Goal: Communication & Community: Answer question/provide support

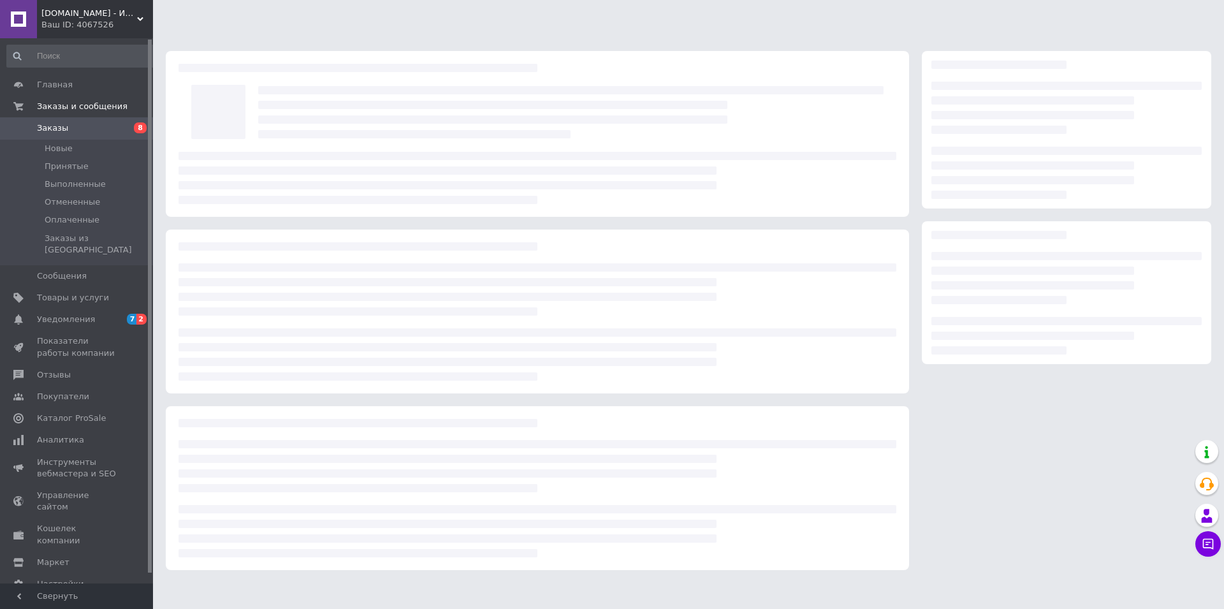
click at [77, 17] on span "[DOMAIN_NAME] - Интернет-Магазин" at bounding box center [89, 13] width 96 height 11
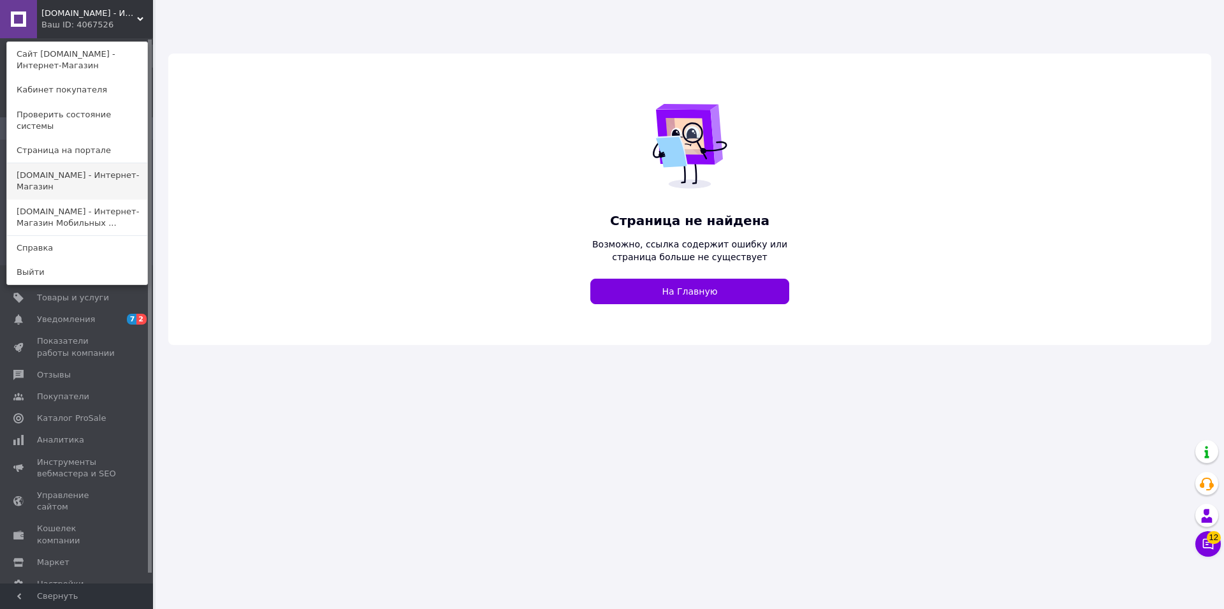
click at [72, 171] on link "[DOMAIN_NAME] - Интернет-Магазин" at bounding box center [77, 181] width 140 height 36
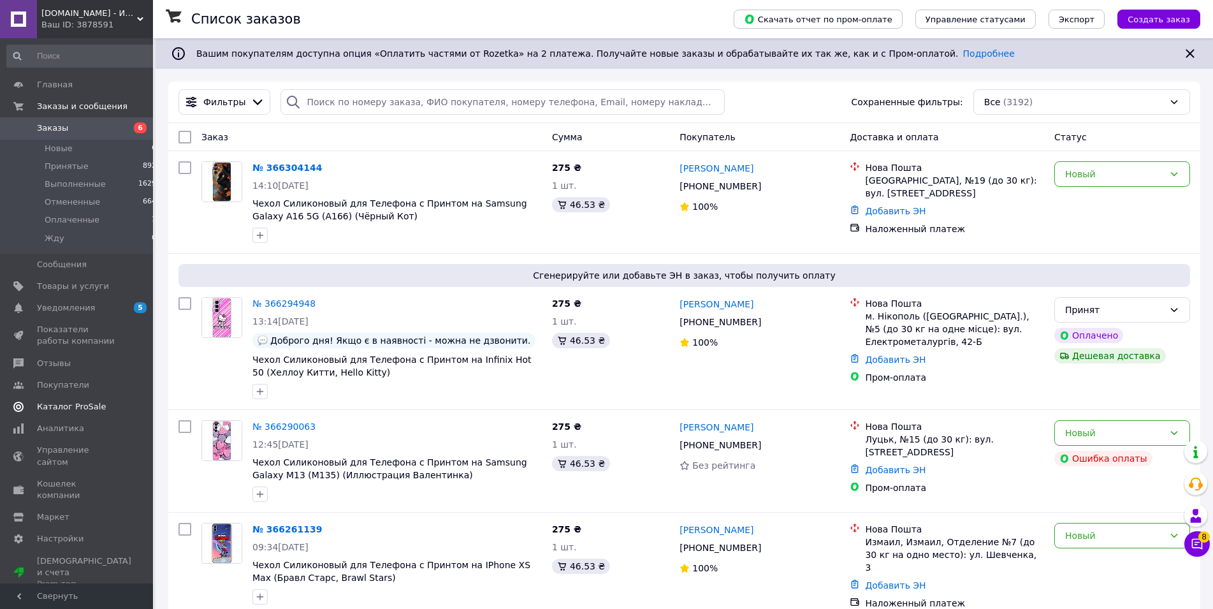
click at [84, 415] on link "Каталог ProSale" at bounding box center [82, 407] width 164 height 22
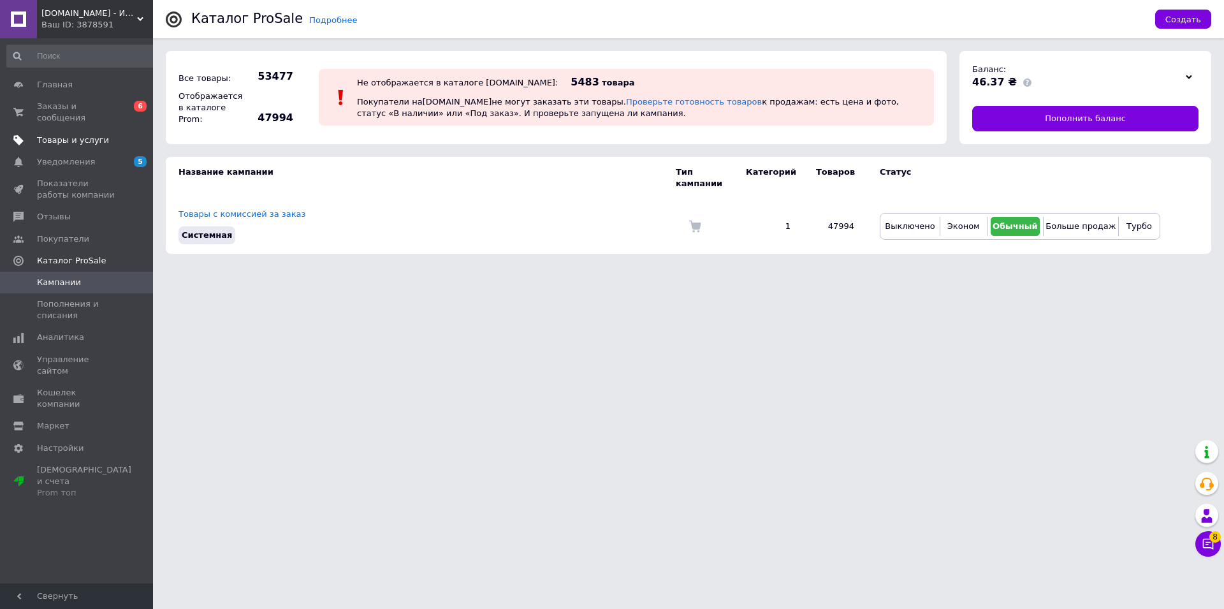
click at [75, 134] on span "Товары и услуги" at bounding box center [73, 139] width 72 height 11
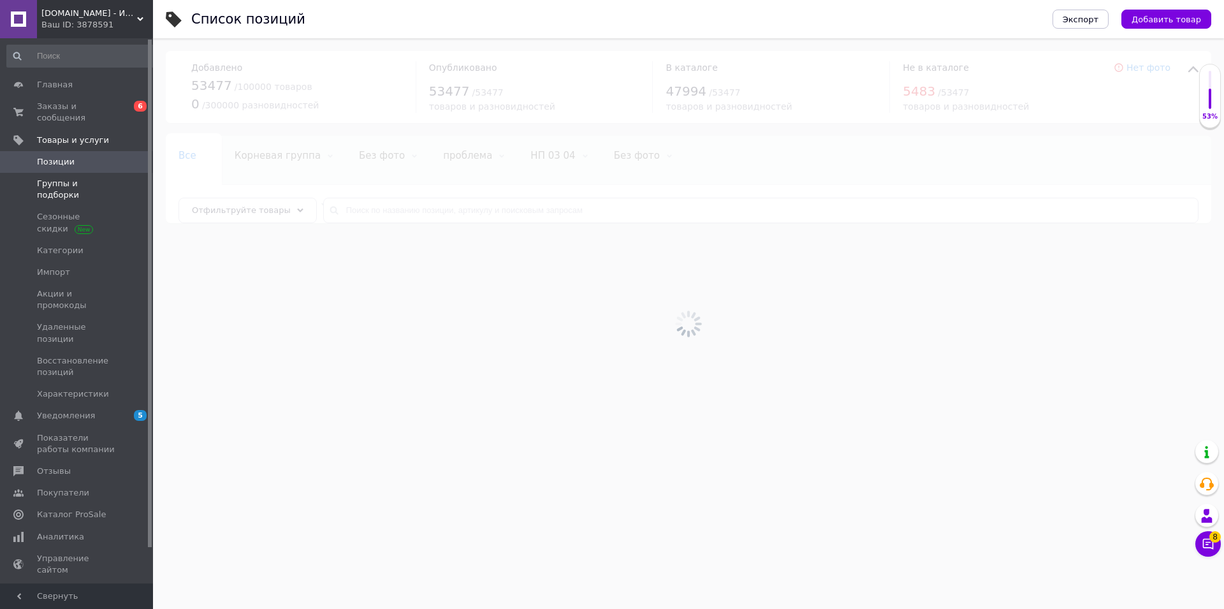
click at [85, 178] on span "Группы и подборки" at bounding box center [77, 189] width 81 height 23
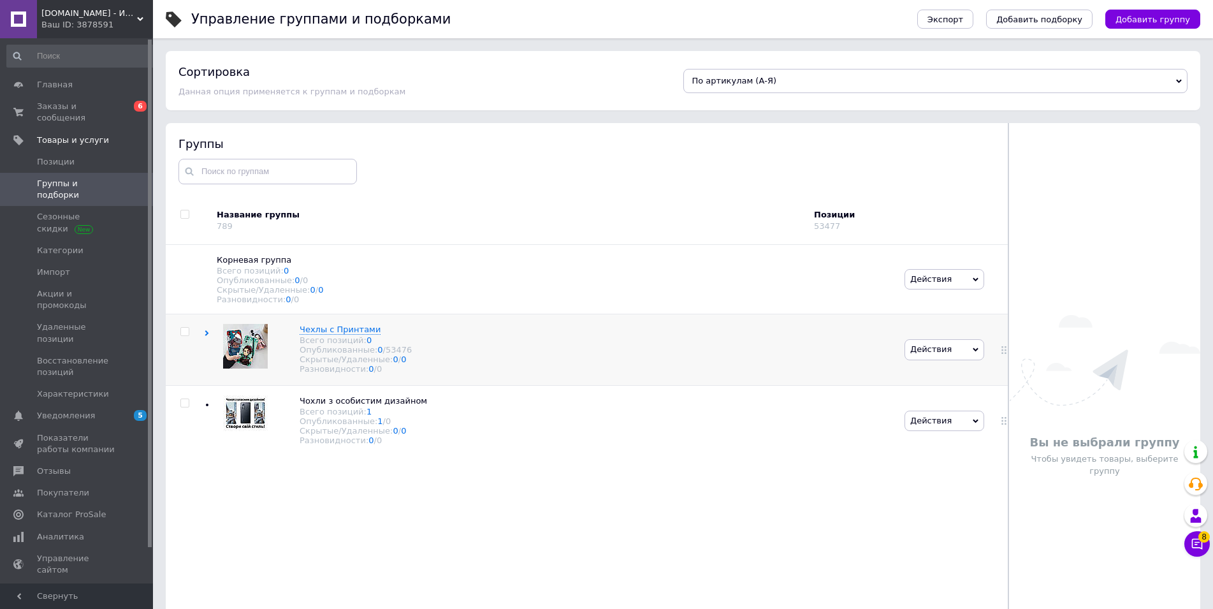
click at [643, 346] on div "Чехлы с Принтами Всего позиций: 0 Опубликованные: 0 / 53476 Скрытые/Удаленные: …" at bounding box center [552, 349] width 697 height 71
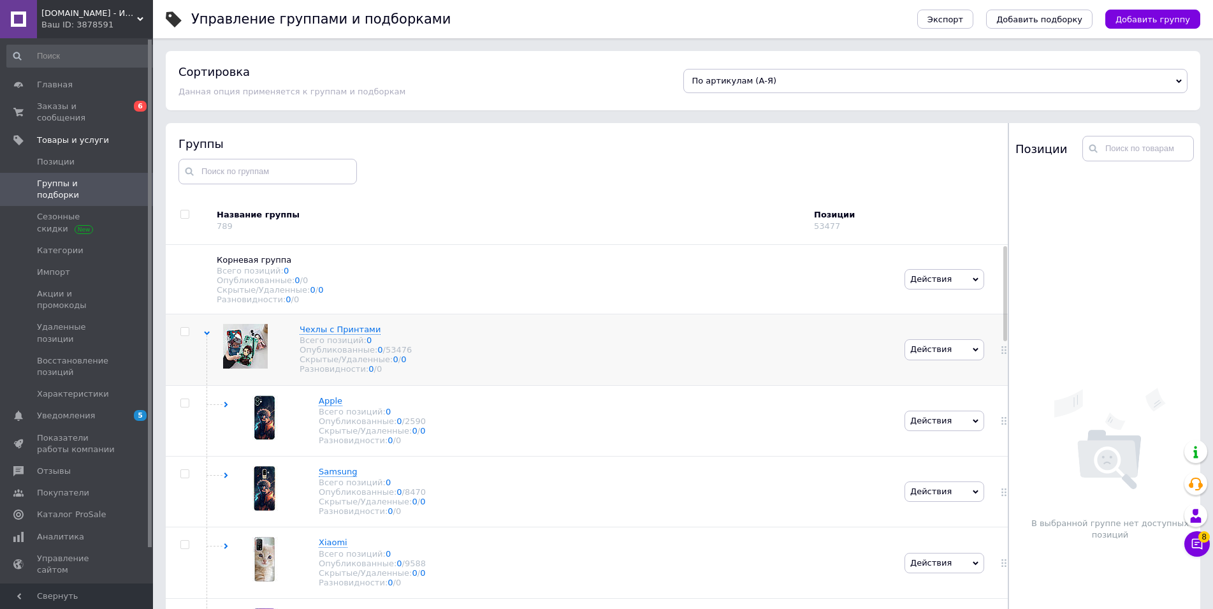
click at [186, 335] on input "checkbox" at bounding box center [184, 332] width 8 height 8
checkbox input "true"
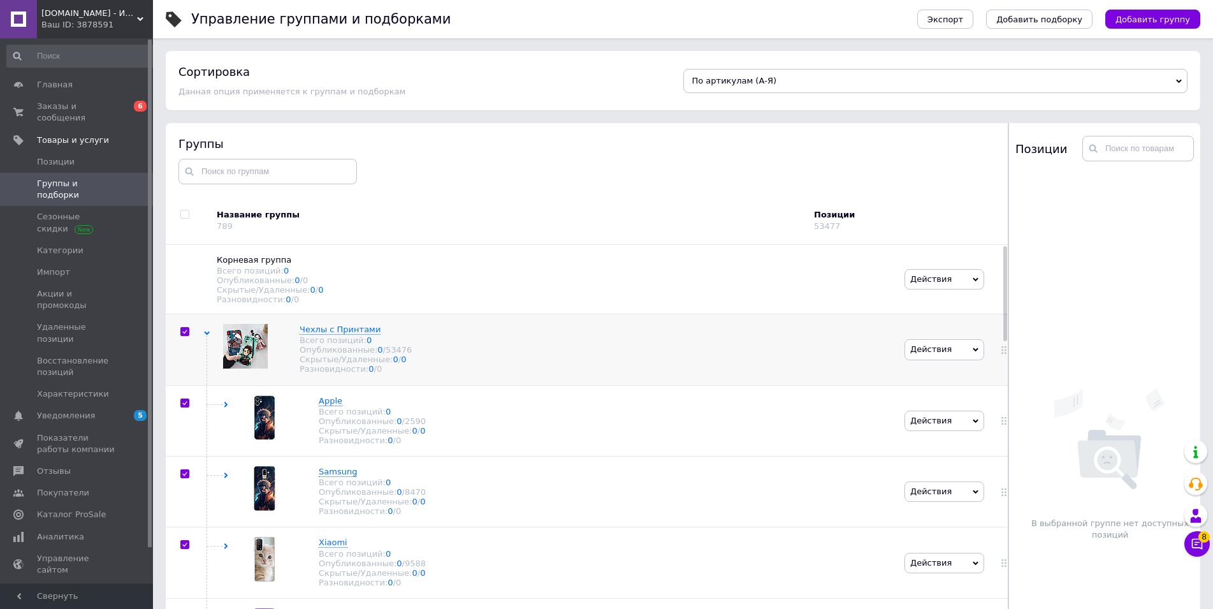
checkbox input "true"
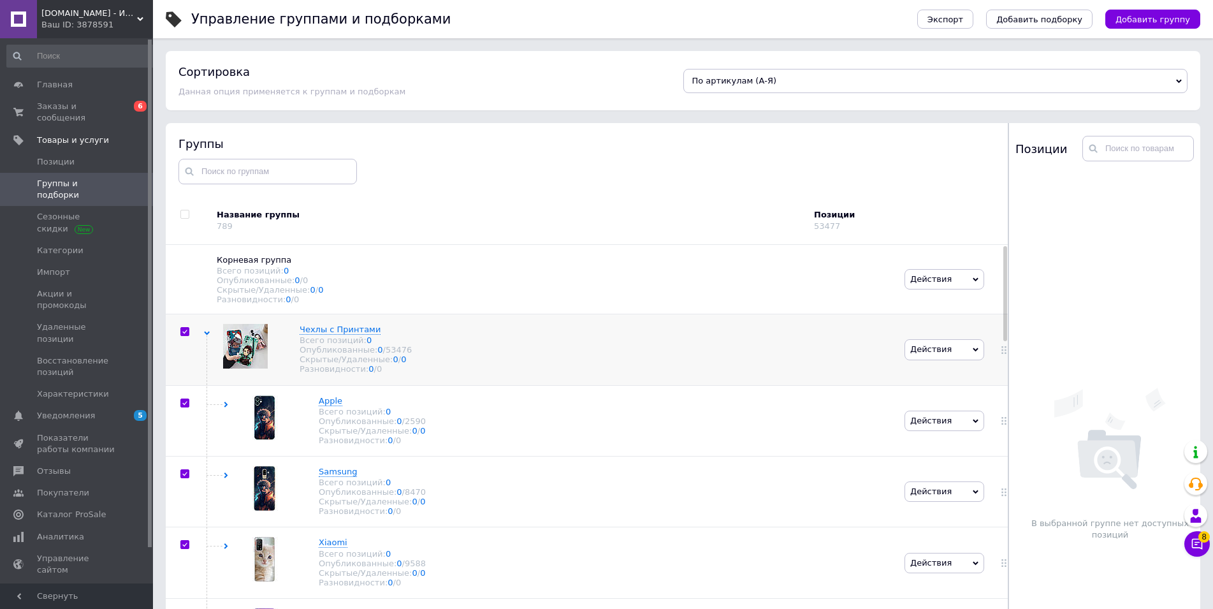
checkbox input "true"
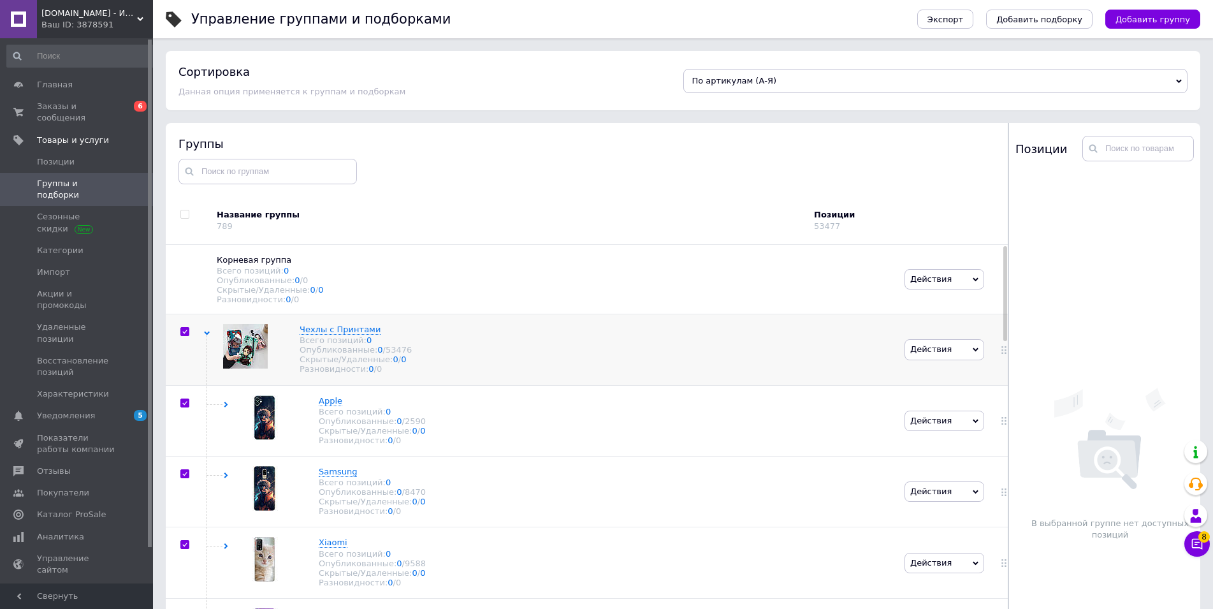
checkbox input "true"
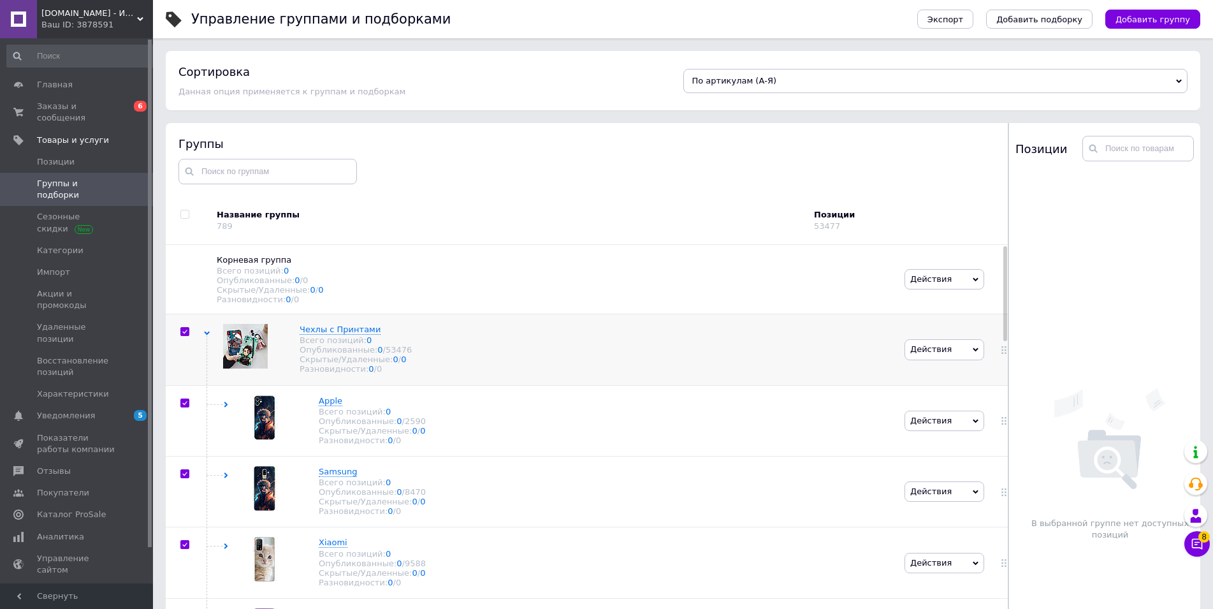
checkbox input "true"
click at [315, 224] on span "Действия для выбранных 23 групп" at bounding box center [269, 220] width 153 height 11
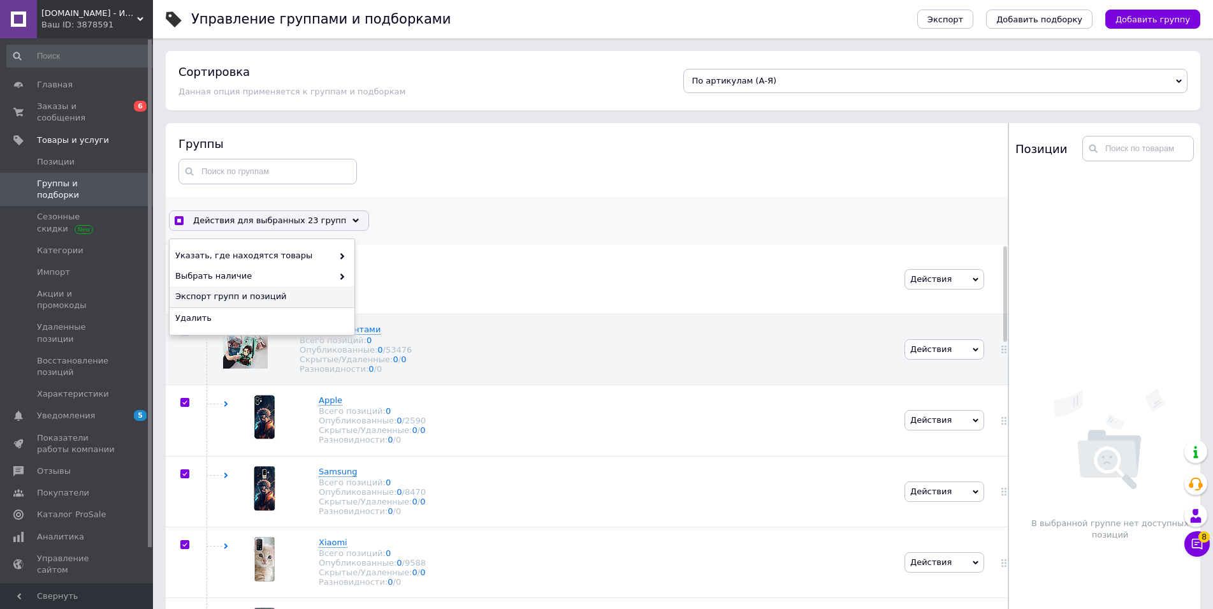
click at [281, 298] on span "Экспорт групп и позиций" at bounding box center [260, 296] width 170 height 11
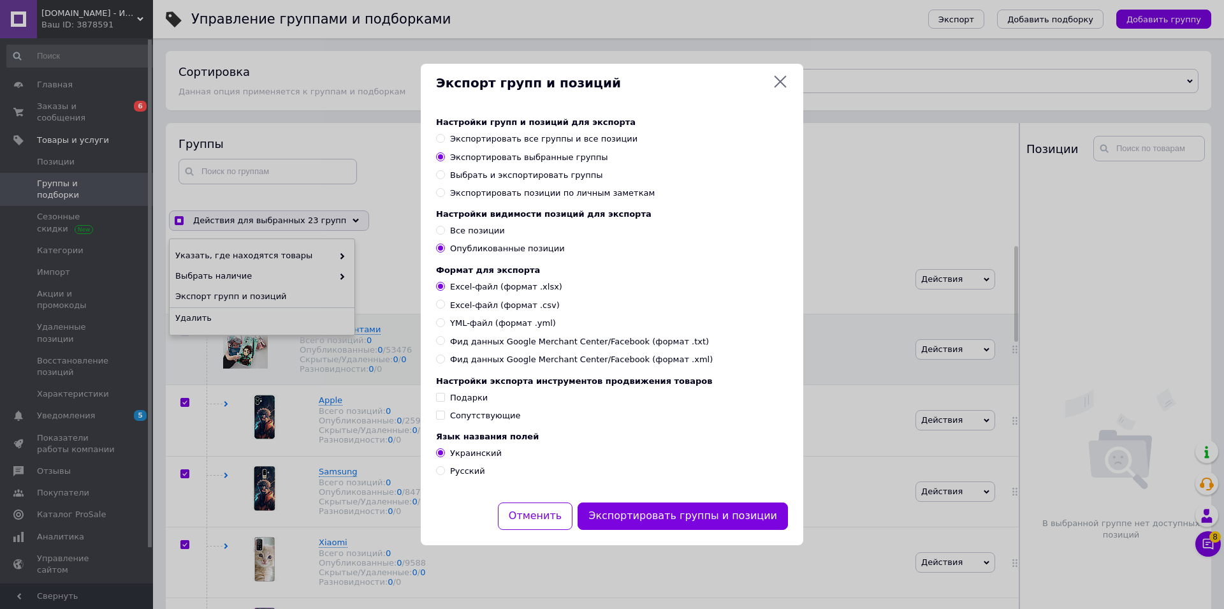
click at [467, 476] on span "Русский" at bounding box center [467, 471] width 35 height 10
click at [444, 474] on input "Русский" at bounding box center [440, 470] width 8 height 8
radio input "true"
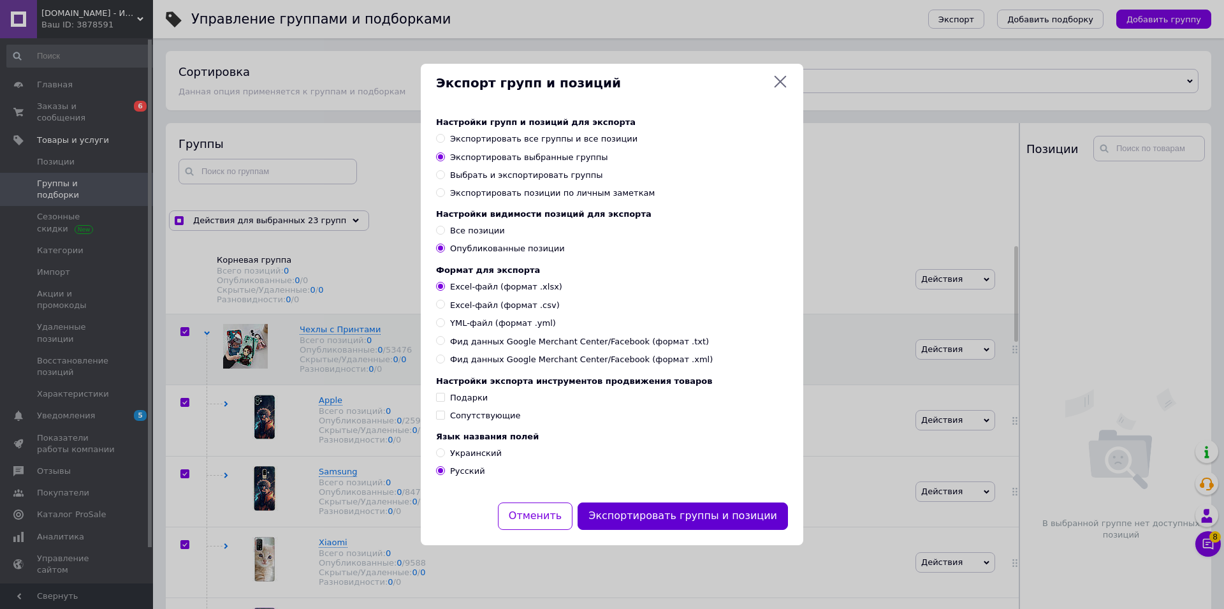
click at [711, 527] on button "Экспортировать группы и позиции" at bounding box center [683, 515] width 210 height 27
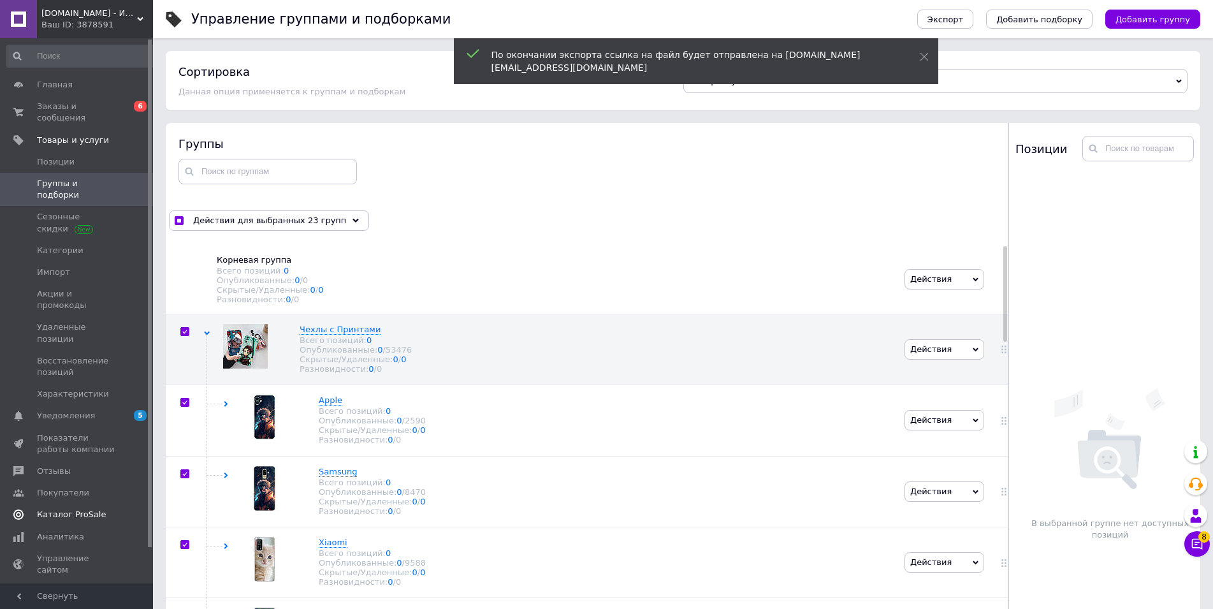
click at [62, 509] on span "Каталог ProSale" at bounding box center [71, 514] width 69 height 11
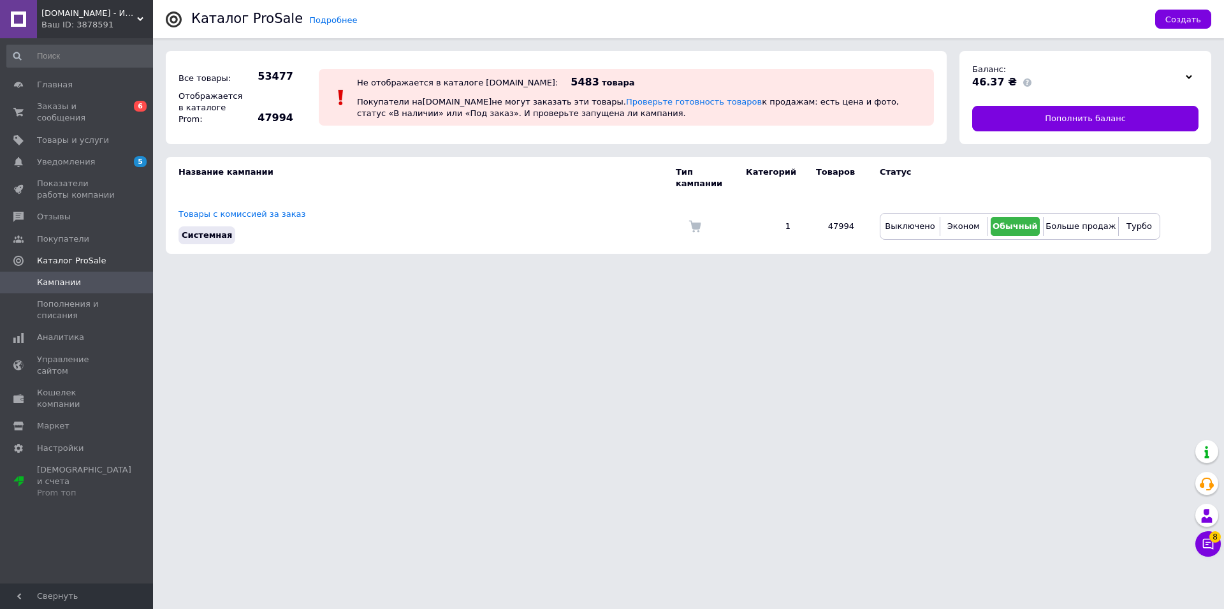
click at [797, 266] on html "Virtual.Shopping - Интернет-Магазин Ваш ID: 3878591 Сайт Virtual.Shopping - Инт…" at bounding box center [612, 133] width 1224 height 266
click at [52, 156] on span "Уведомления" at bounding box center [66, 161] width 58 height 11
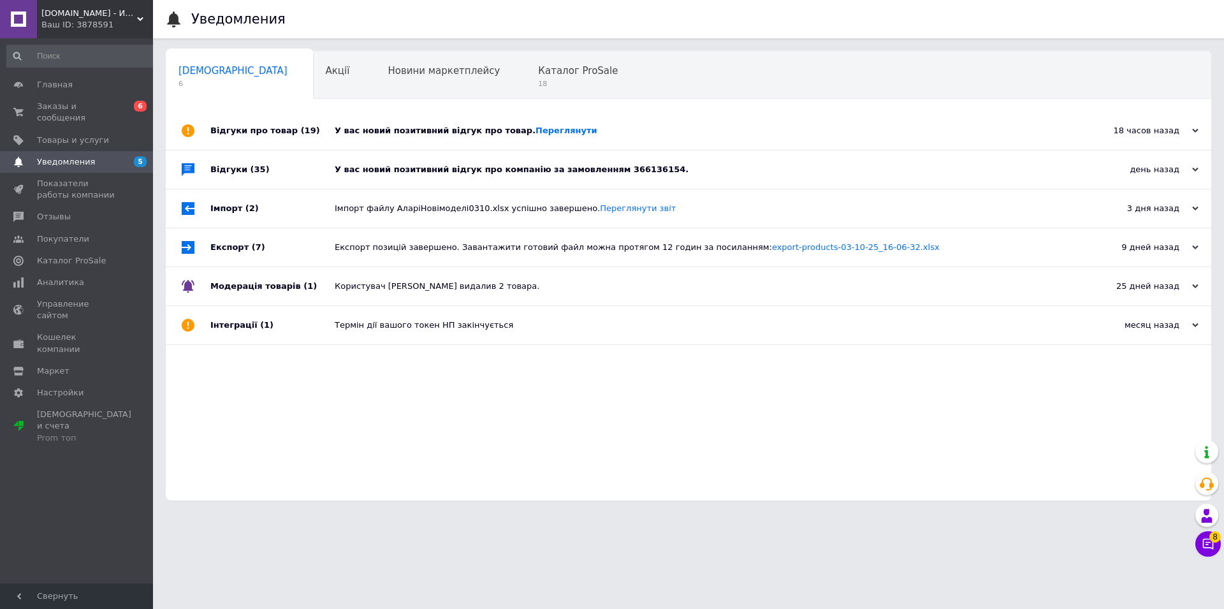
click at [250, 182] on div "Відгуки (35)" at bounding box center [272, 169] width 124 height 38
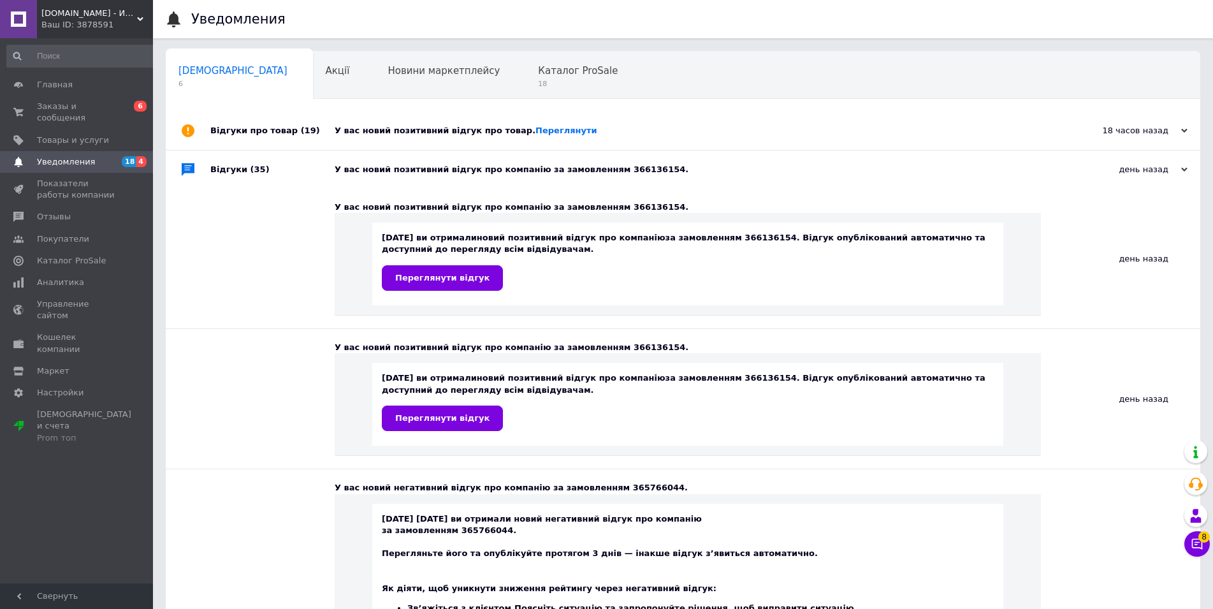
click at [271, 134] on div "Відгуки про товар (19)" at bounding box center [272, 131] width 124 height 38
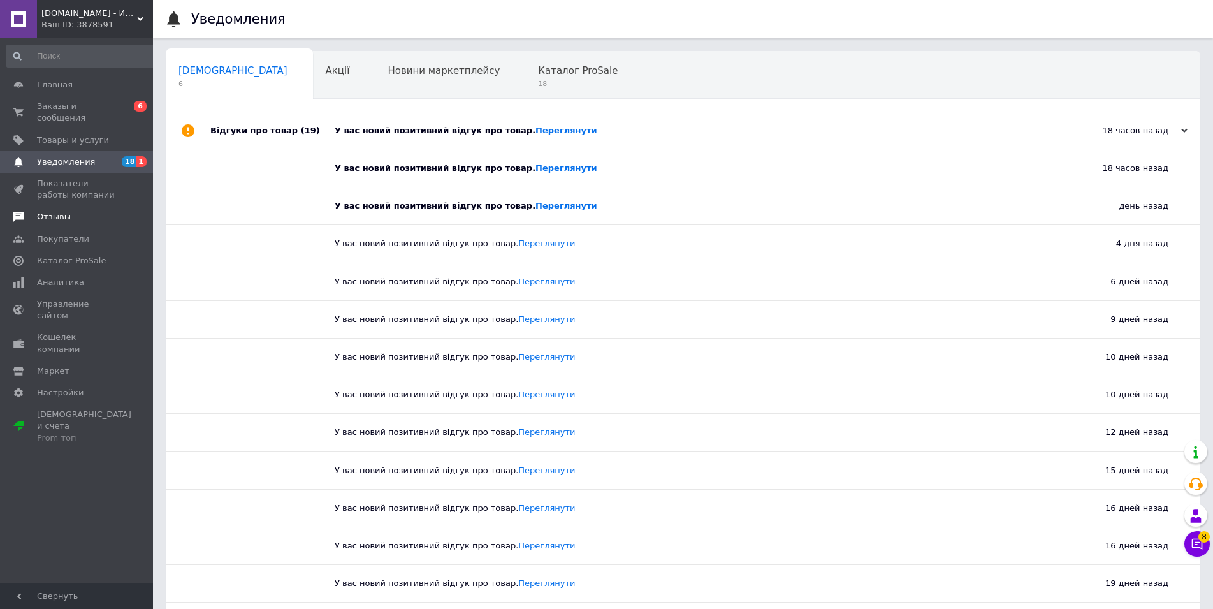
click at [84, 214] on link "Отзывы" at bounding box center [82, 217] width 164 height 22
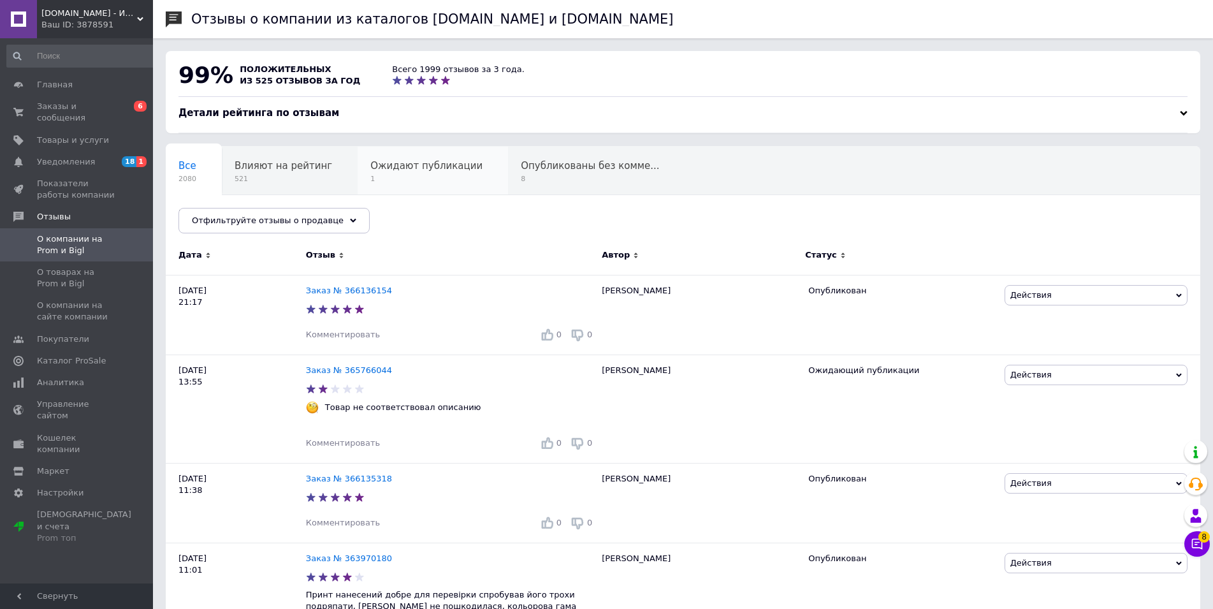
click at [373, 187] on div "Ожидают публикации 1" at bounding box center [433, 171] width 150 height 48
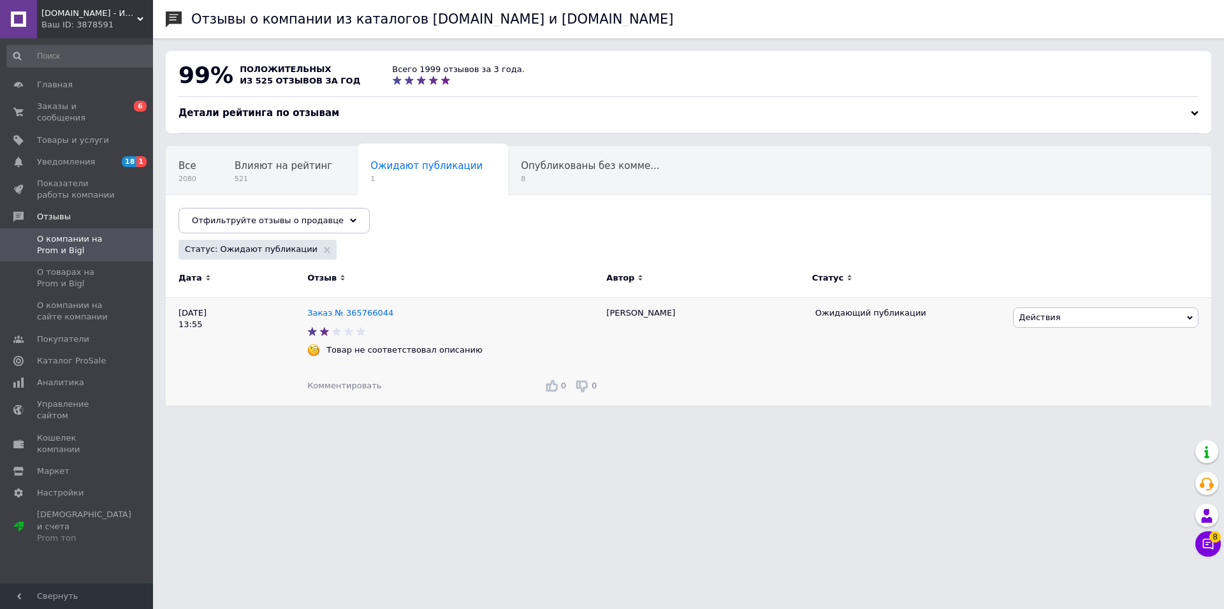
click at [358, 390] on span "Комментировать" at bounding box center [344, 386] width 74 height 10
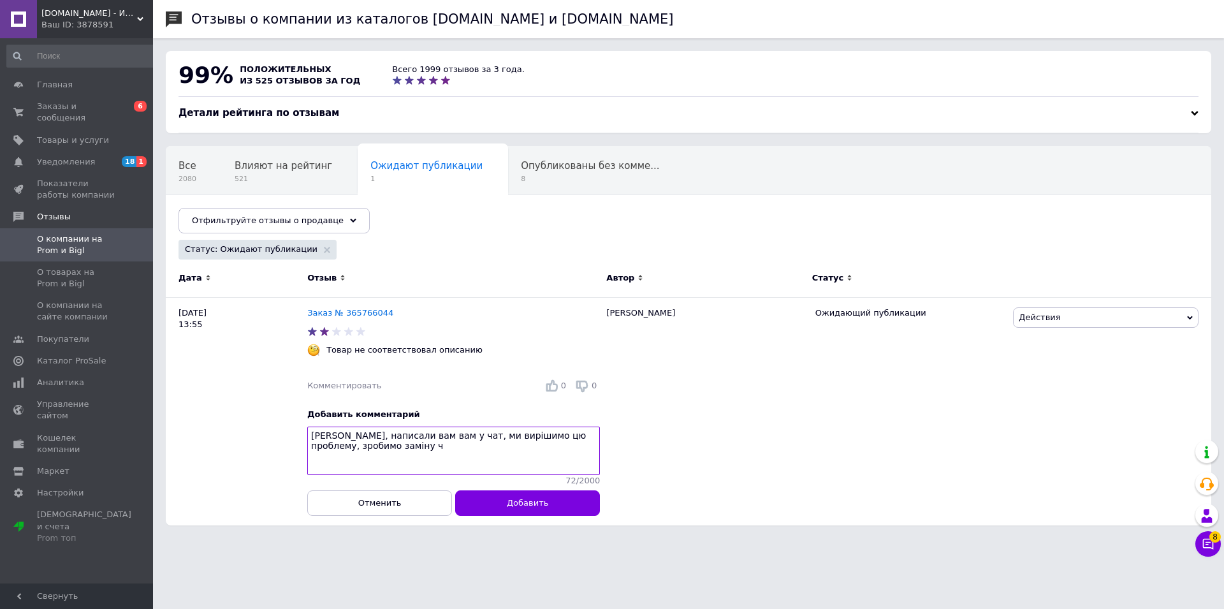
type textarea "Вітаю, написали вам вам у чат, ми вирішимо цю проблему, зробимо заміну ч"
click at [96, 300] on span "О компании на сайте компании" at bounding box center [77, 311] width 81 height 23
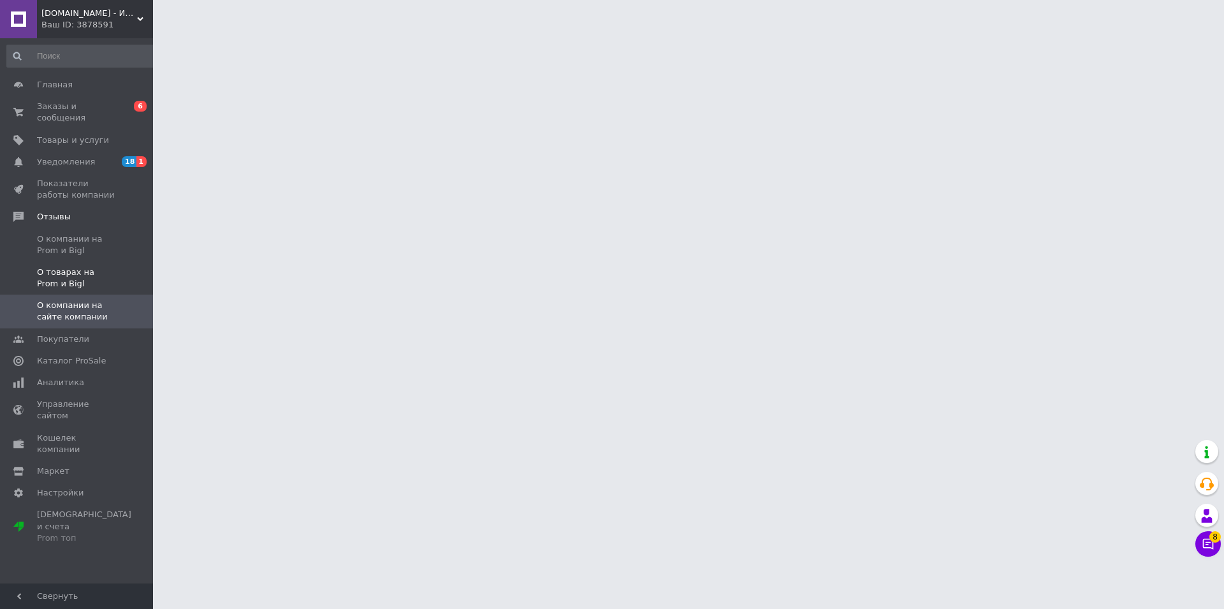
click at [105, 266] on span "О товарах на Prom и Bigl" at bounding box center [77, 277] width 81 height 23
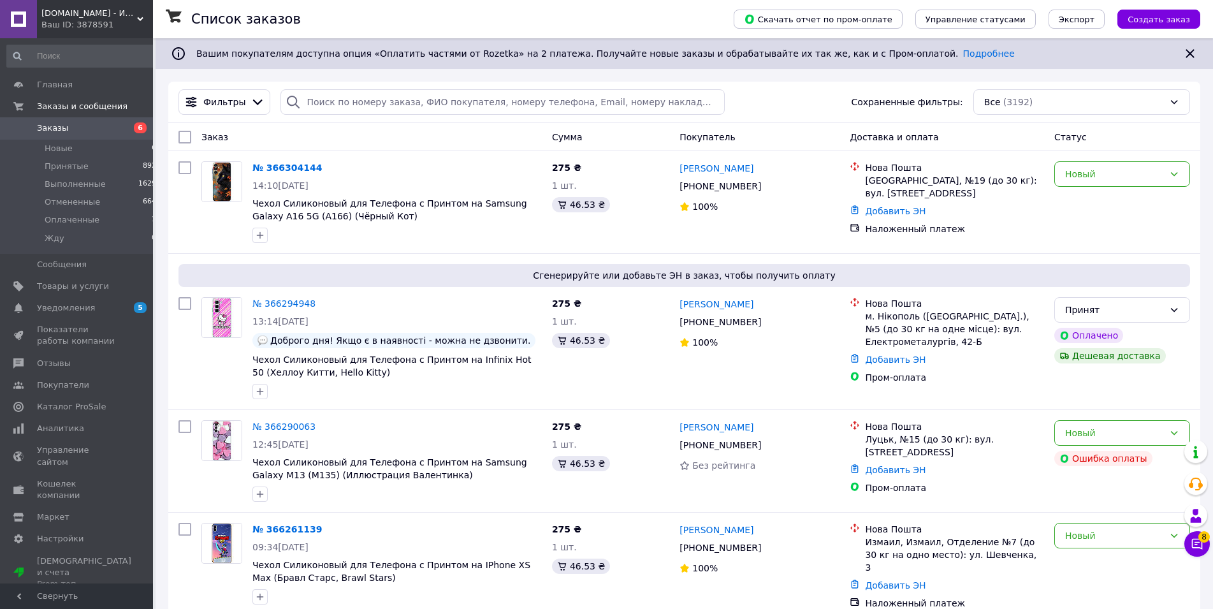
click at [87, 29] on div "Ваш ID: 3878591" at bounding box center [97, 24] width 112 height 11
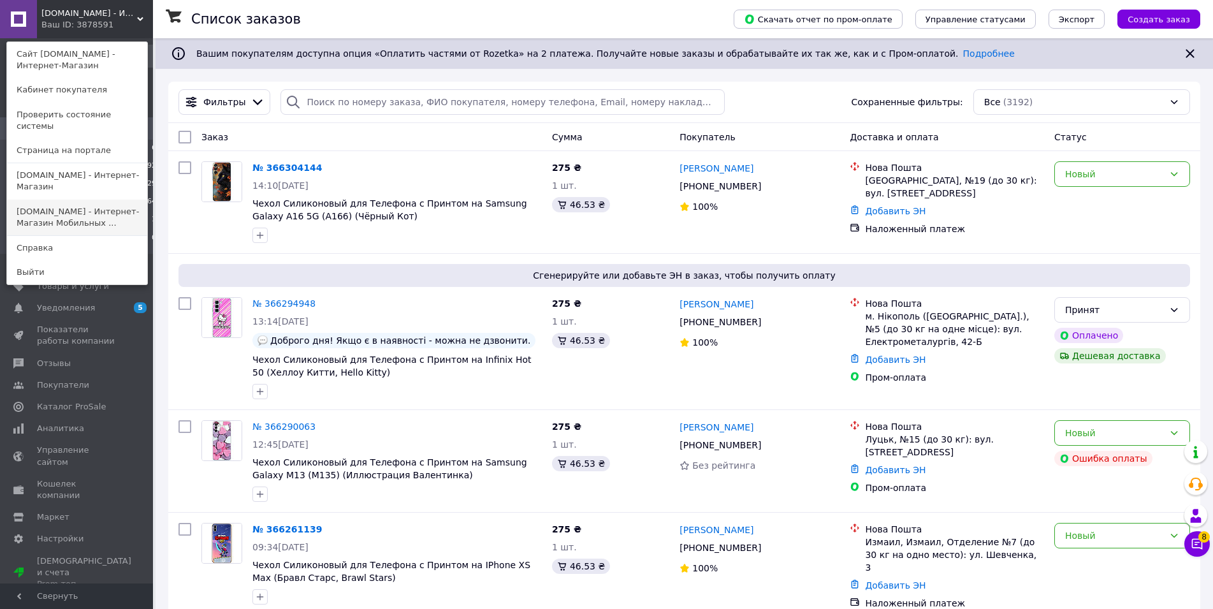
click at [60, 200] on link "Alari.Shop - Интернет-Магазин Мобильных ..." at bounding box center [77, 218] width 140 height 36
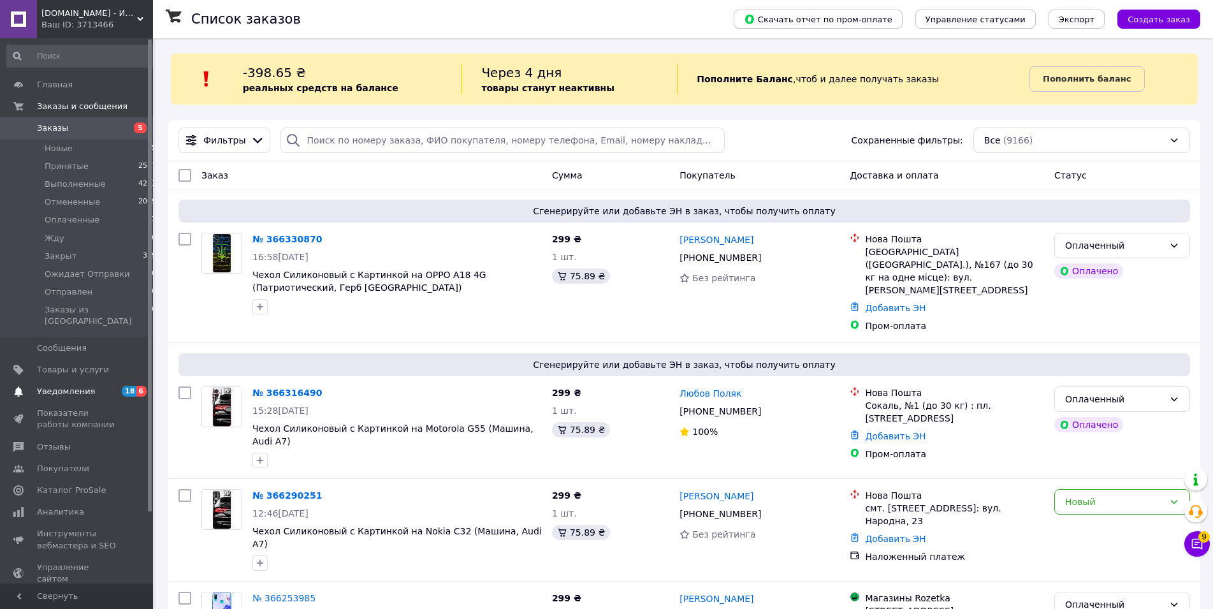
click at [82, 386] on span "Уведомления" at bounding box center [66, 391] width 58 height 11
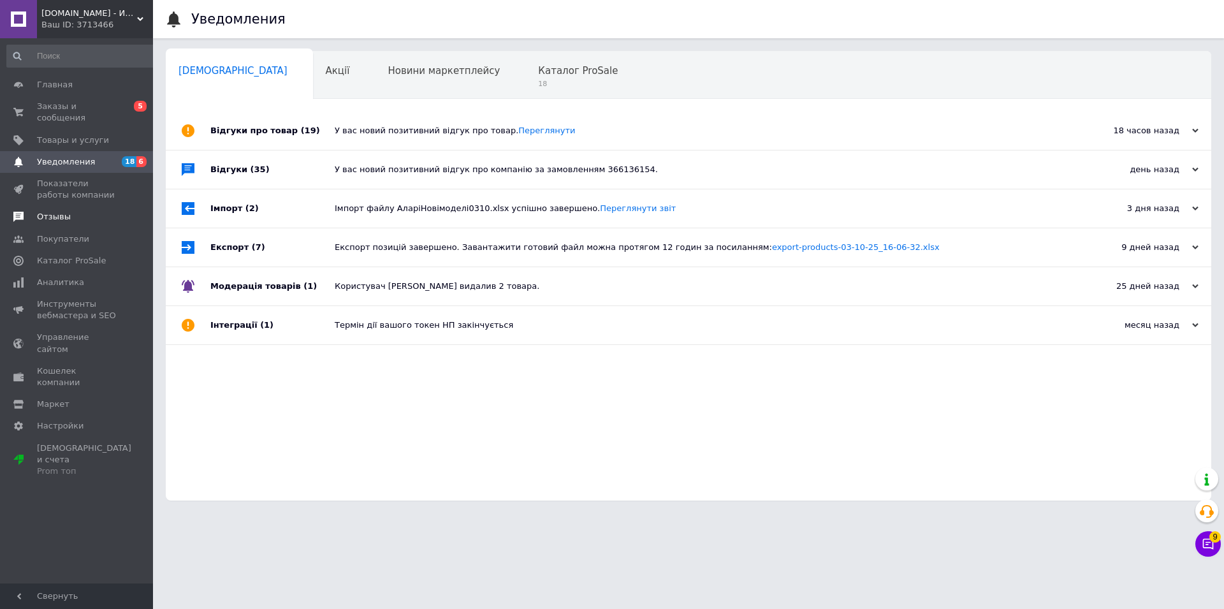
click at [81, 211] on span "Отзывы" at bounding box center [77, 216] width 81 height 11
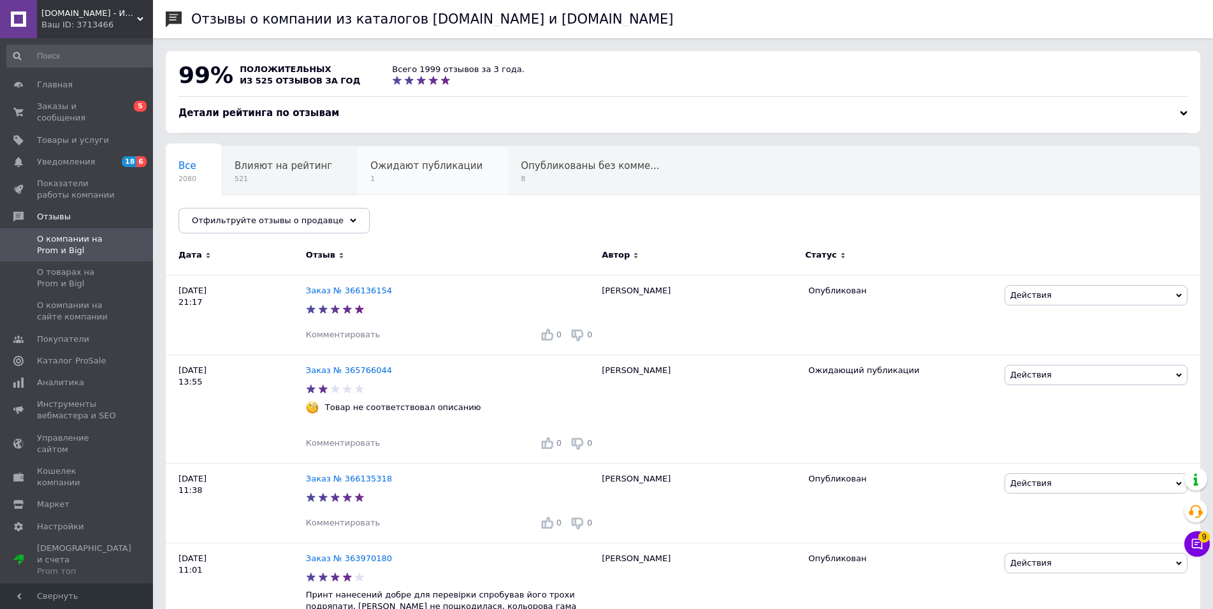
click at [374, 176] on span "1" at bounding box center [426, 179] width 112 height 10
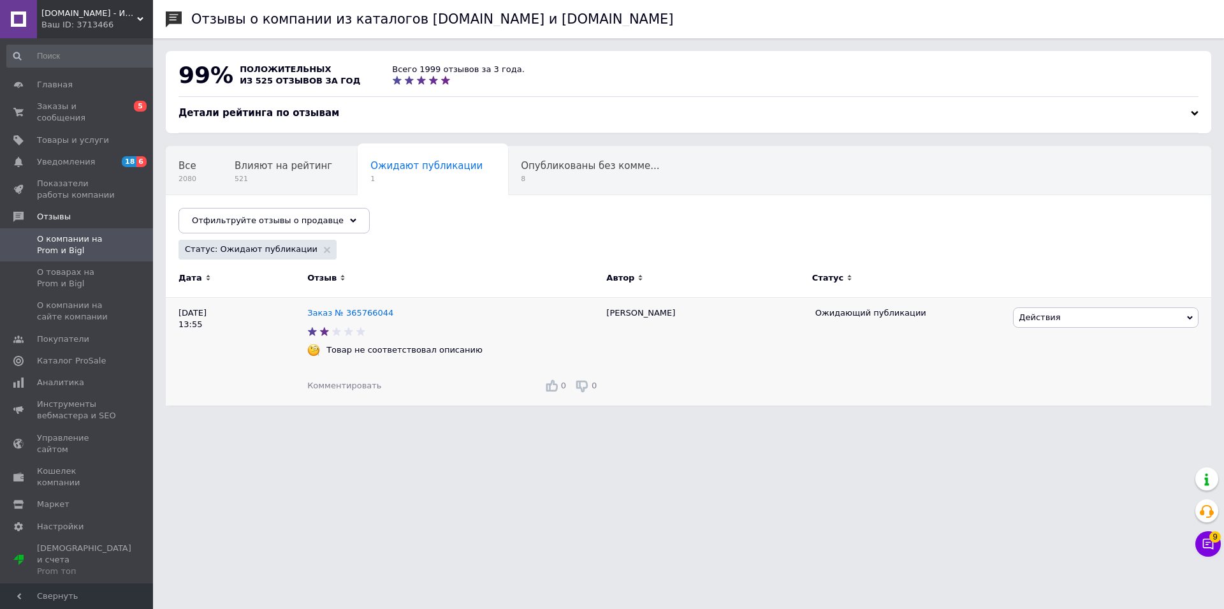
click at [347, 388] on span "Комментировать" at bounding box center [344, 386] width 74 height 10
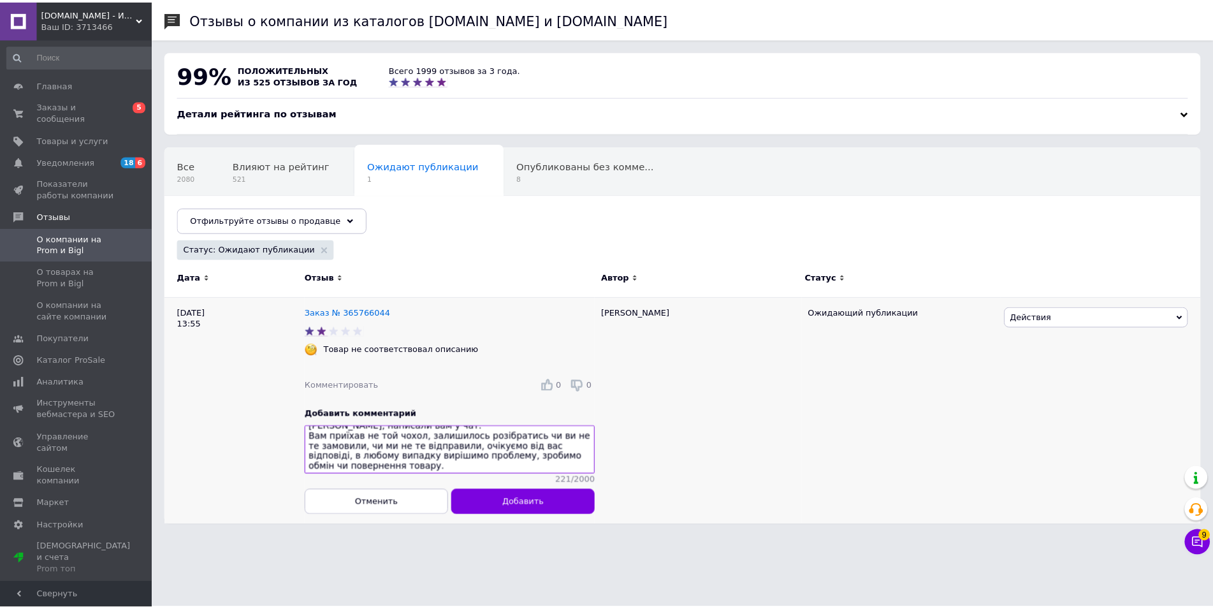
scroll to position [21, 0]
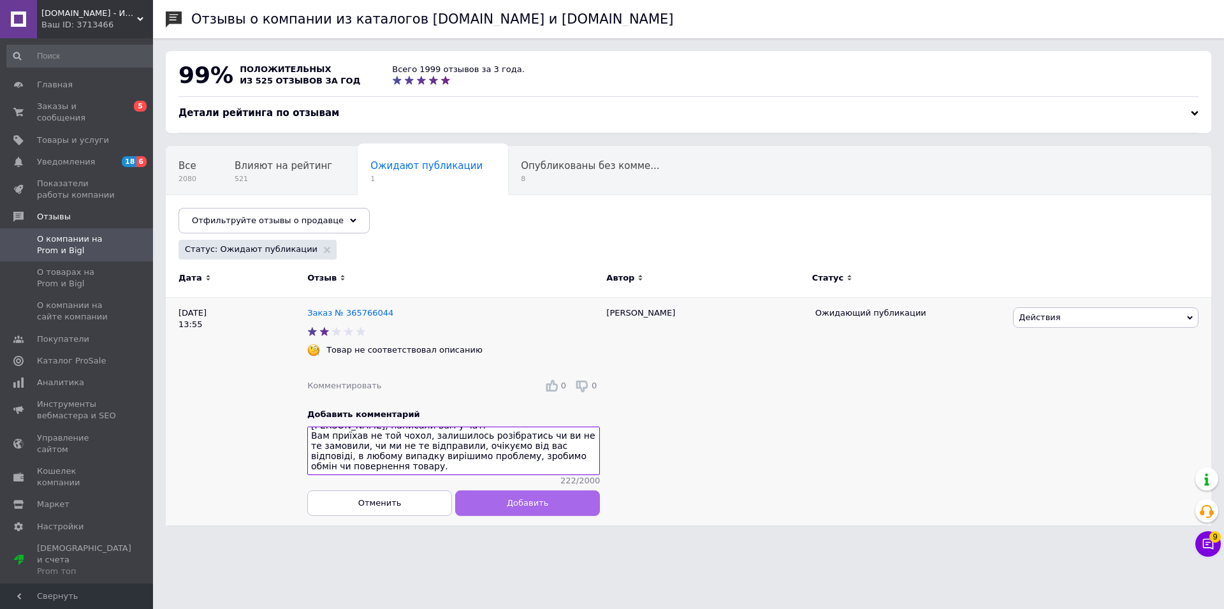
type textarea "Вітаю, написали вам у чат. Вам приїхав не той чохол, залишилось розібратись чи …"
click at [526, 516] on button "Добавить" at bounding box center [527, 502] width 145 height 25
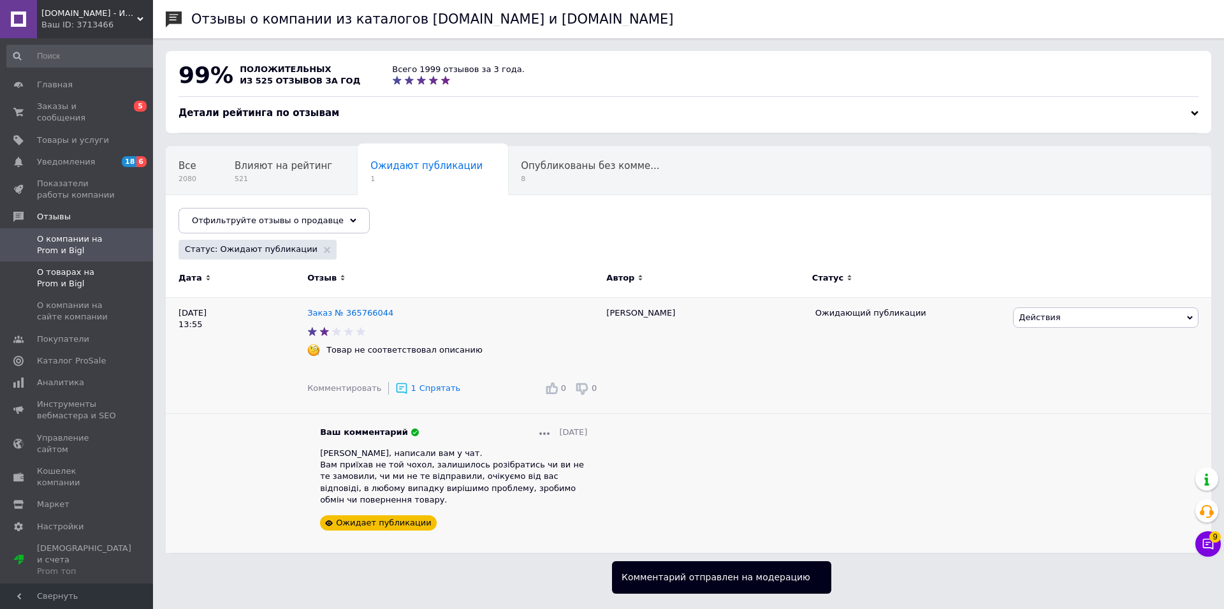
click at [71, 266] on span "О товарах на Prom и Bigl" at bounding box center [77, 277] width 81 height 23
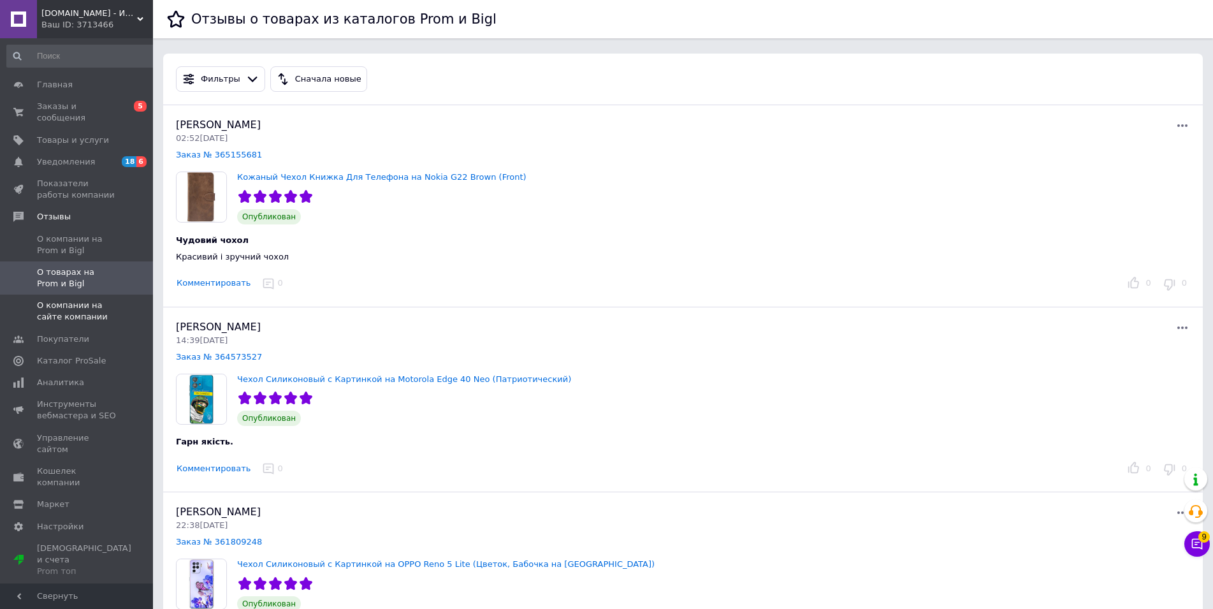
click at [88, 307] on span "О компании на сайте компании" at bounding box center [77, 311] width 81 height 23
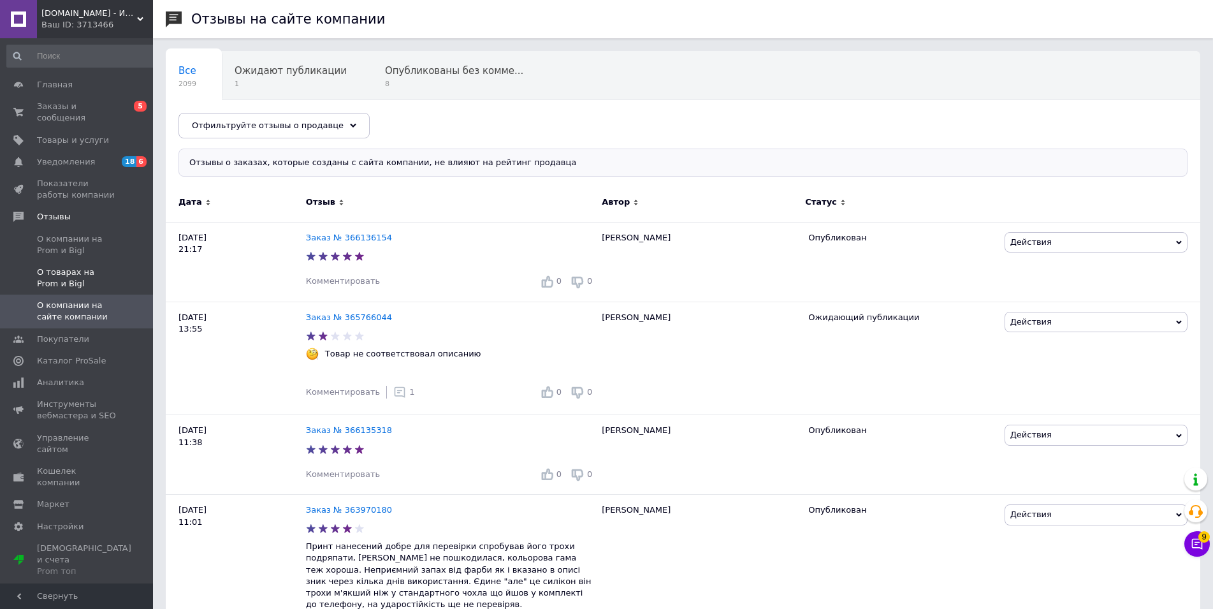
click at [97, 270] on span "О товарах на Prom и Bigl" at bounding box center [77, 277] width 81 height 23
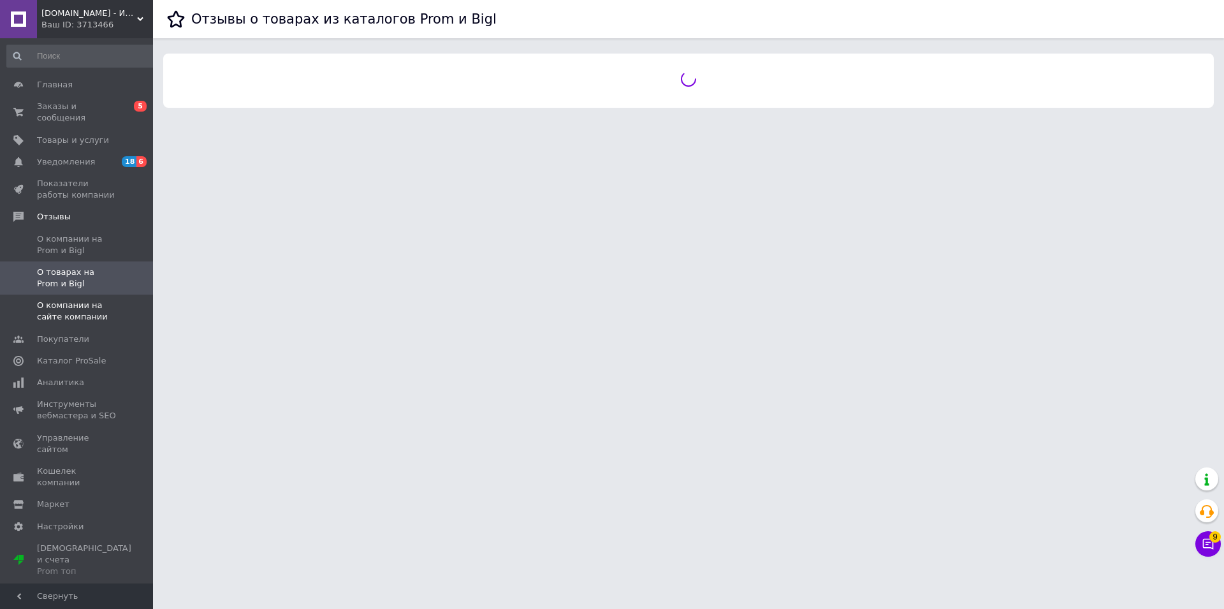
click at [98, 300] on span "О компании на сайте компании" at bounding box center [77, 311] width 81 height 23
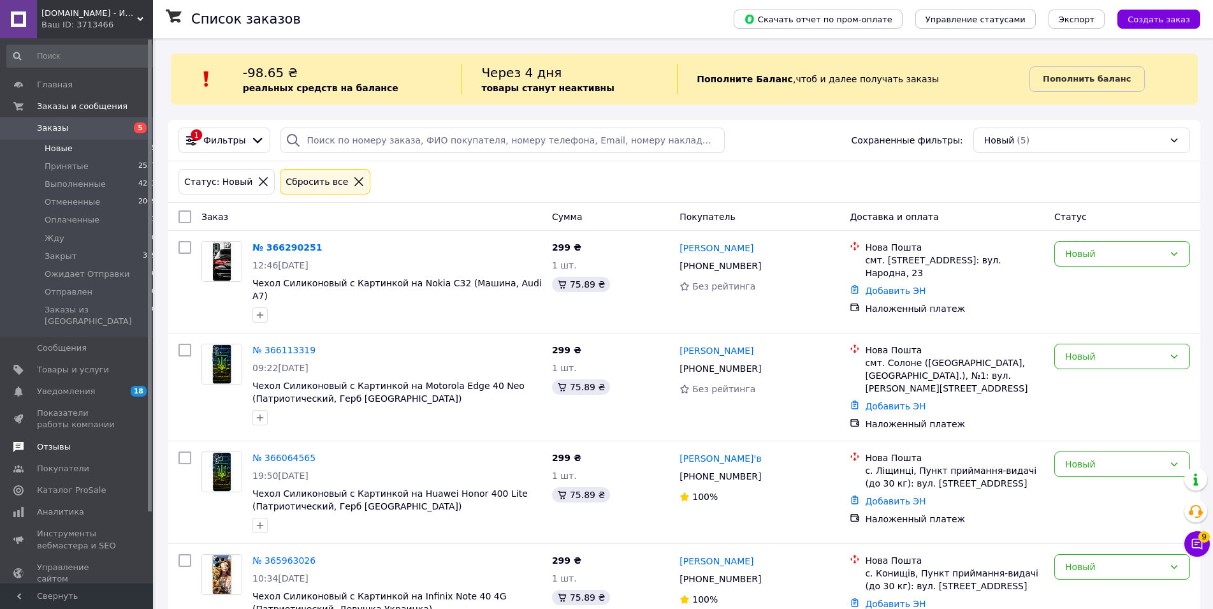
click at [76, 436] on link "Отзывы" at bounding box center [82, 447] width 164 height 22
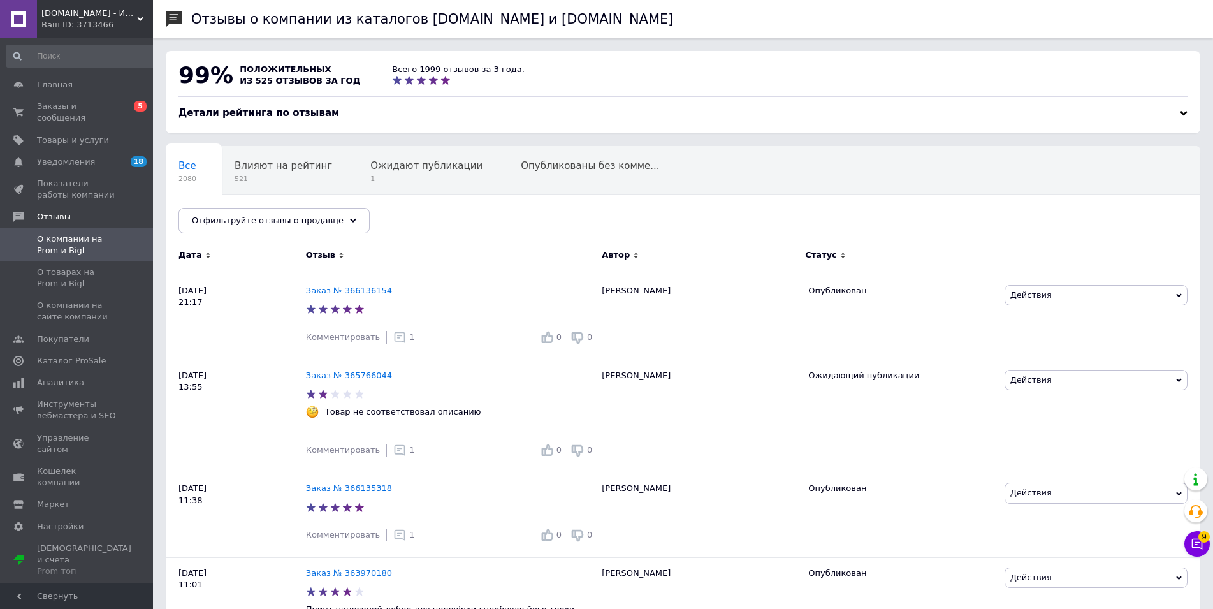
click at [71, 32] on div "Alari.Shop - Интернет-Магазин Мобильных Аксессуаров и Гаджетов Ваш ID: 3713466" at bounding box center [95, 19] width 116 height 38
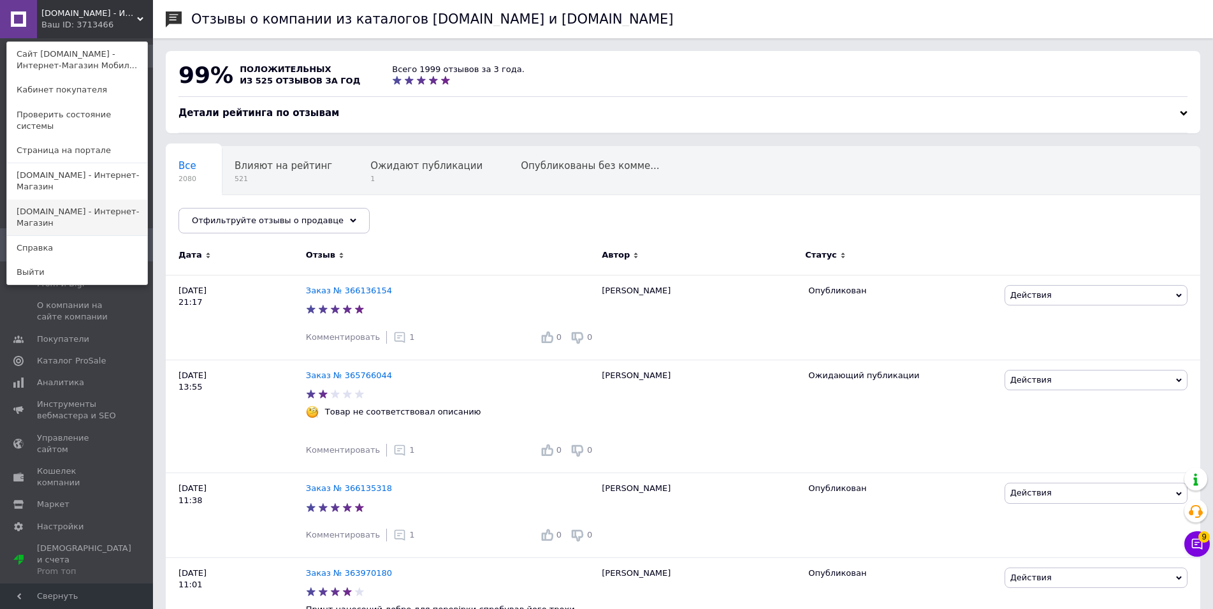
click at [63, 200] on link "[DOMAIN_NAME] - Интернет-Магазин" at bounding box center [77, 218] width 140 height 36
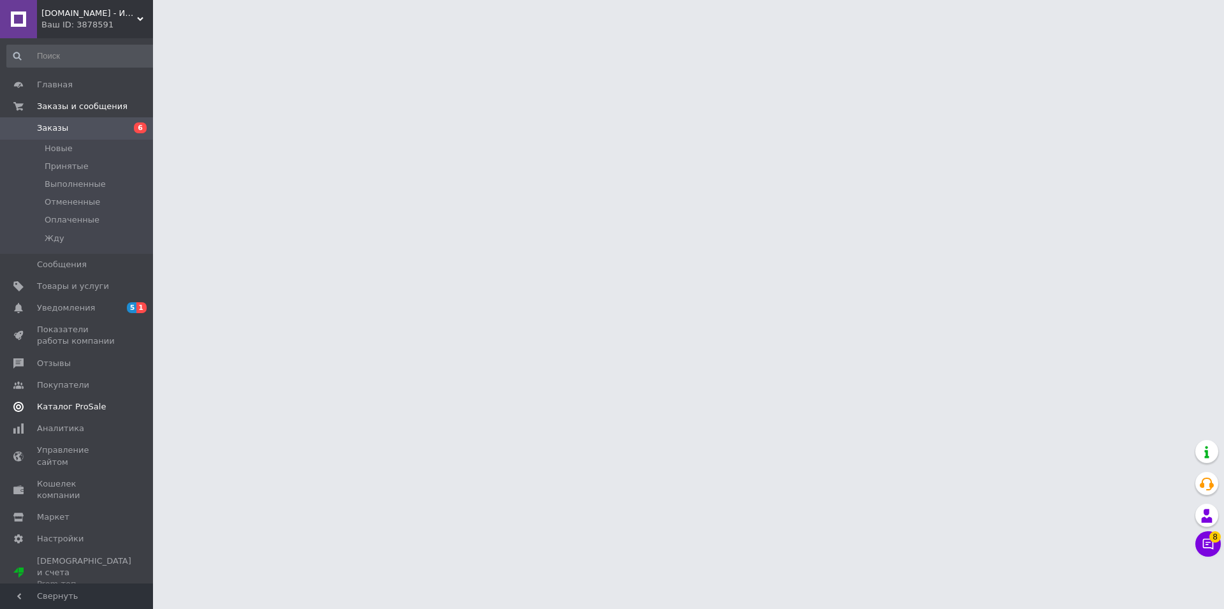
click at [80, 406] on span "Каталог ProSale" at bounding box center [71, 406] width 69 height 11
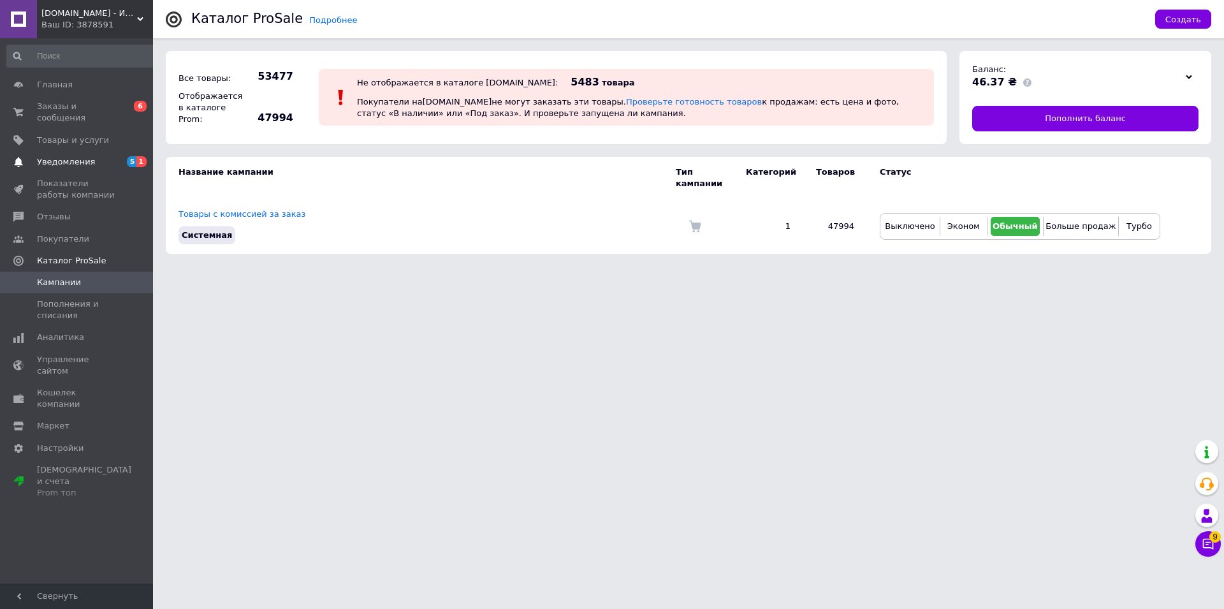
click at [50, 151] on link "Уведомления 5 1" at bounding box center [82, 162] width 164 height 22
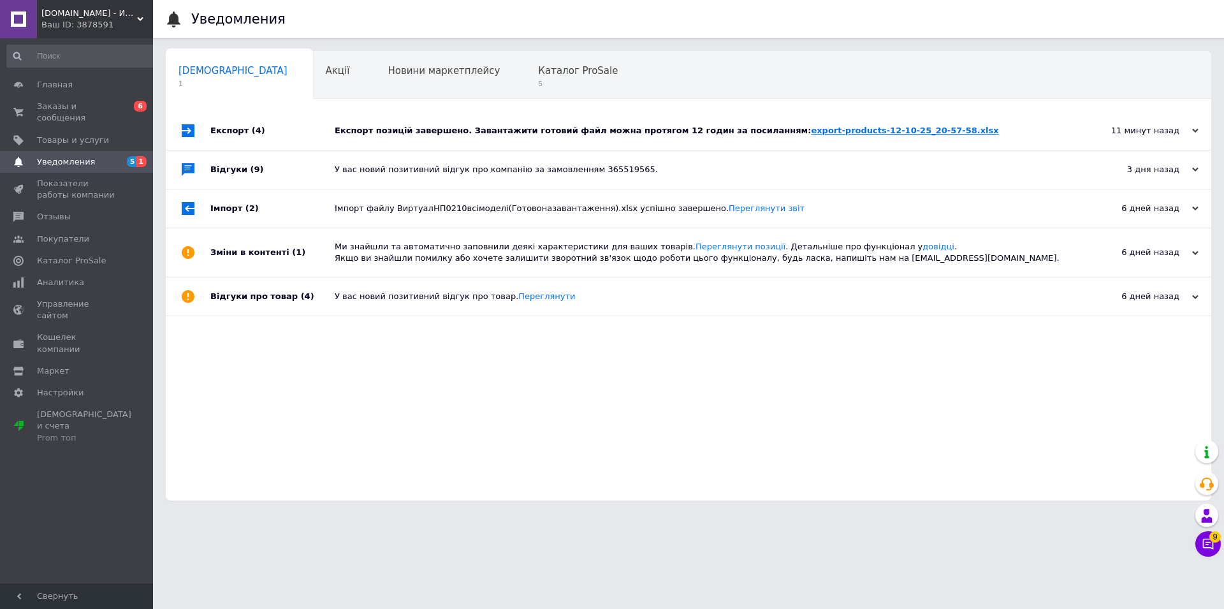
click at [845, 129] on link "export-products-12-10-25_20-57-58.xlsx" at bounding box center [904, 131] width 187 height 10
